Goal: Check status

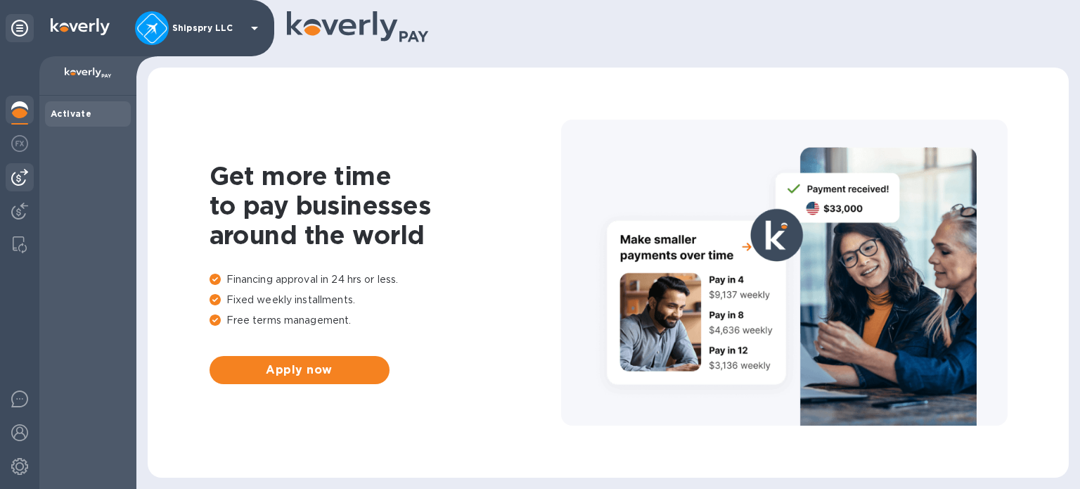
click at [15, 167] on div at bounding box center [20, 177] width 28 height 28
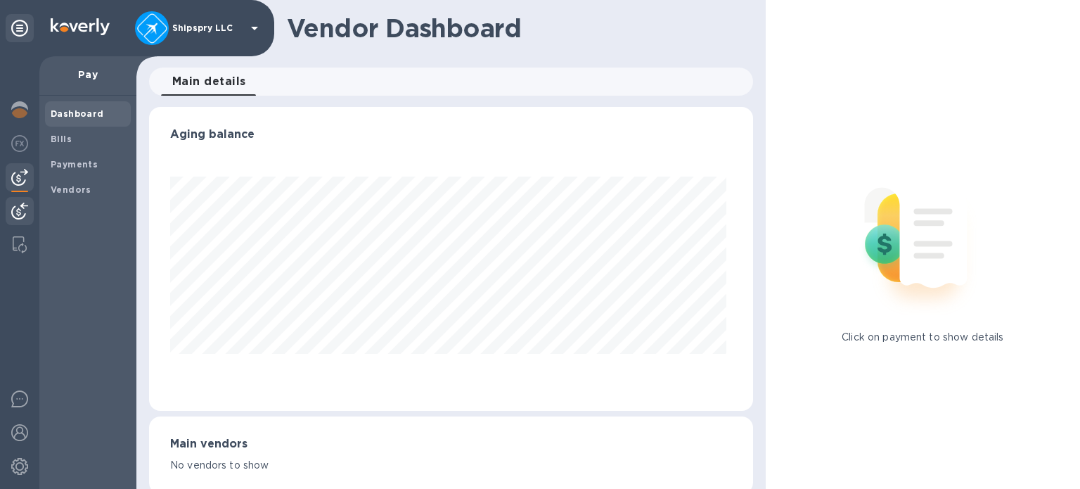
click at [16, 201] on div at bounding box center [20, 212] width 28 height 31
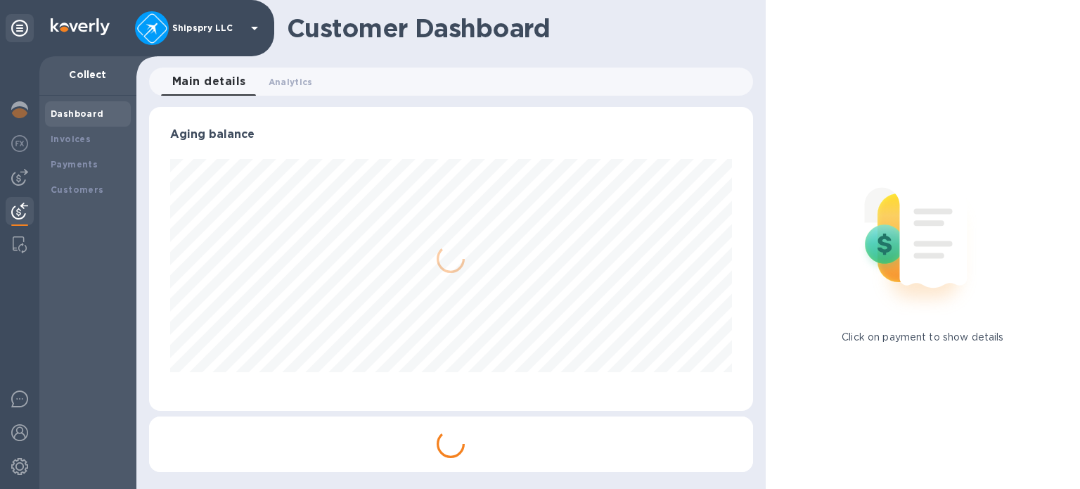
scroll to position [304, 604]
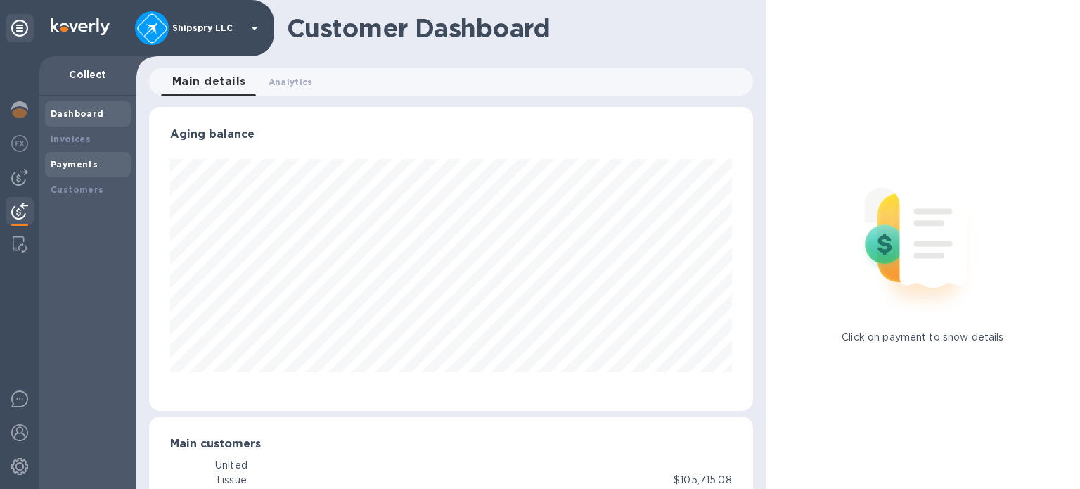
click at [74, 159] on b "Payments" at bounding box center [74, 164] width 47 height 11
